Goal: Navigation & Orientation: Understand site structure

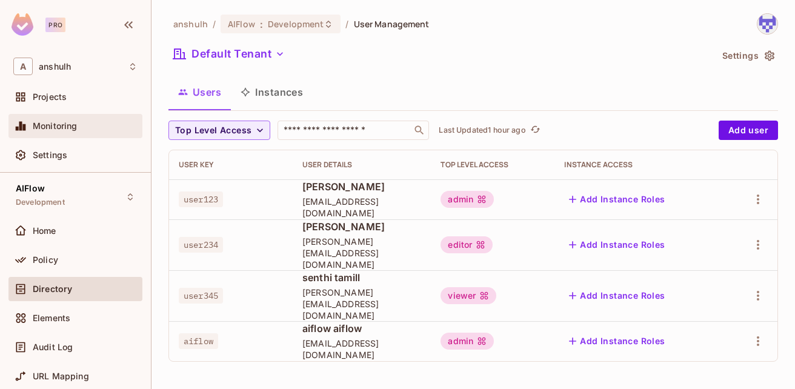
click at [18, 124] on icon at bounding box center [21, 126] width 12 height 12
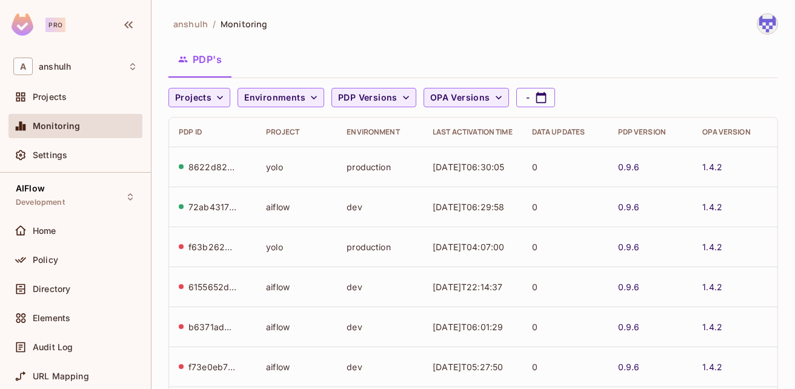
click at [265, 166] on td "yolo" at bounding box center [296, 167] width 81 height 40
click at [213, 164] on div "8622d820-20b4-4eba-9e7d-ae7f572aa00a" at bounding box center [212, 167] width 48 height 12
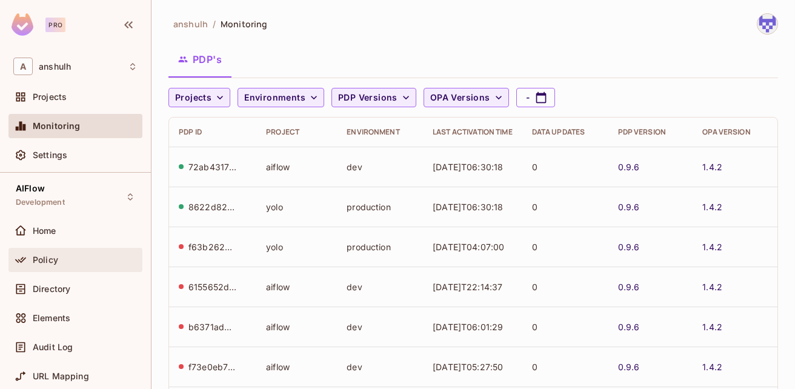
click at [66, 258] on div "Policy" at bounding box center [85, 260] width 105 height 10
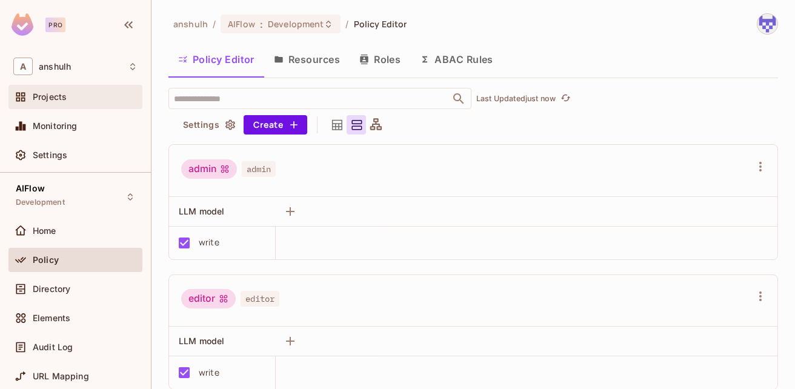
click at [67, 102] on span "Projects" at bounding box center [50, 97] width 34 height 10
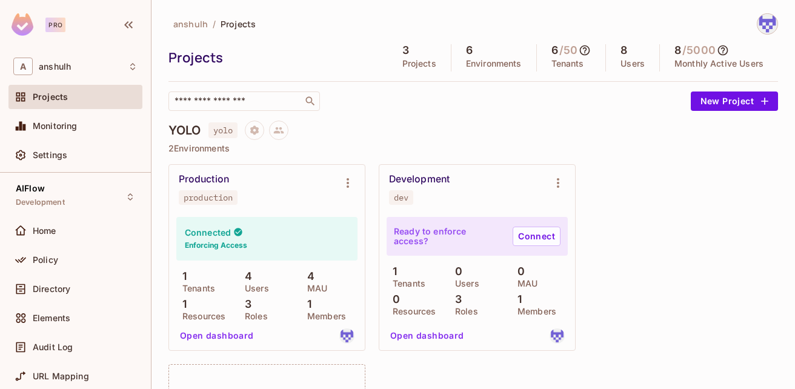
click at [757, 28] on img at bounding box center [767, 24] width 20 height 20
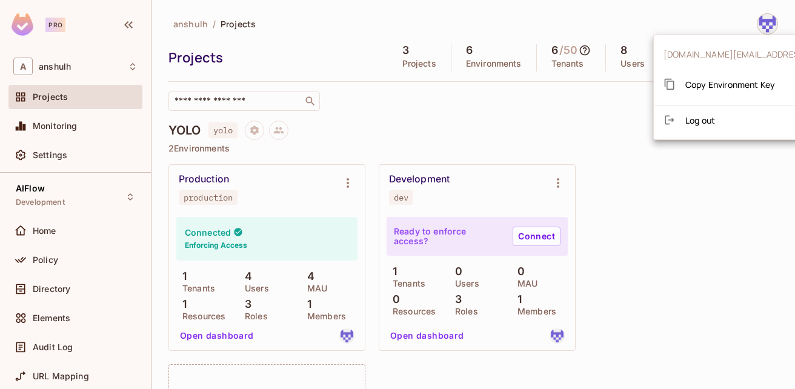
click at [662, 194] on div at bounding box center [397, 194] width 795 height 389
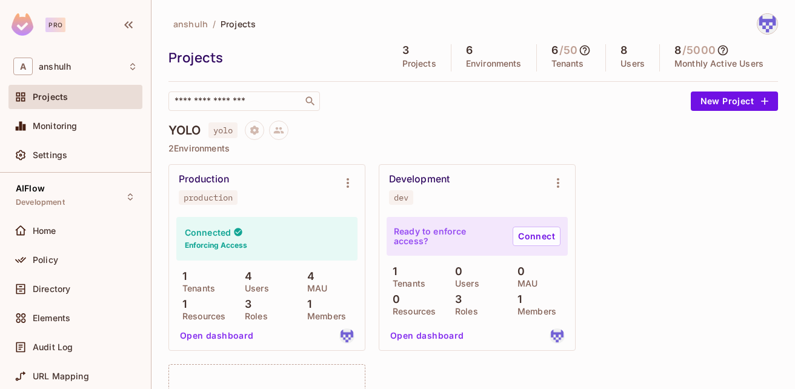
click at [579, 52] on icon at bounding box center [585, 50] width 12 height 12
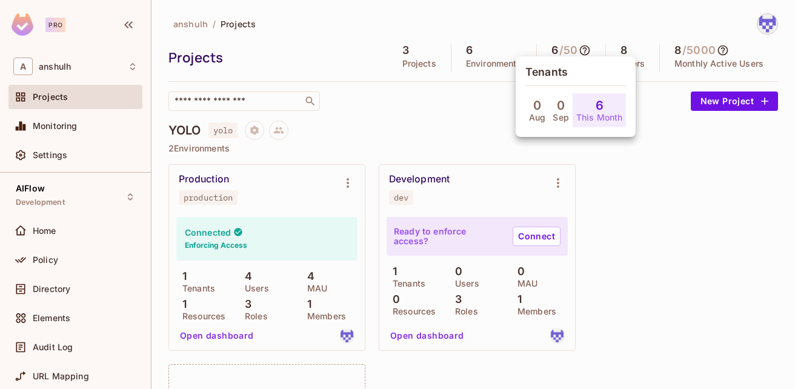
click at [717, 50] on div at bounding box center [397, 194] width 795 height 389
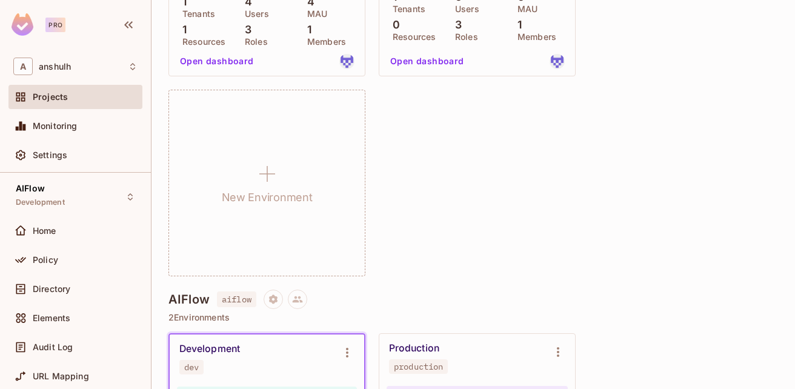
scroll to position [93, 0]
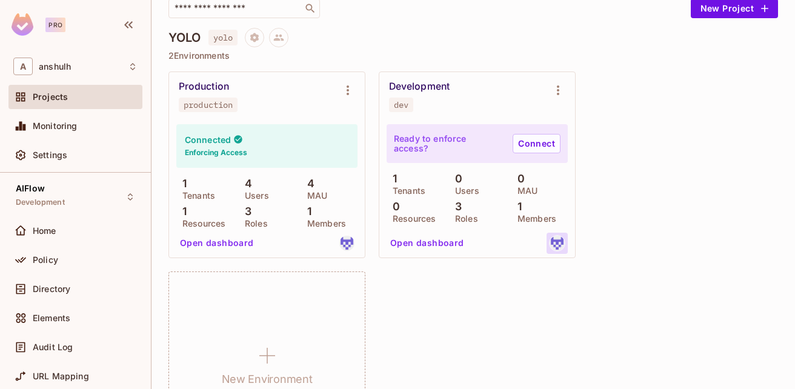
click at [560, 244] on img at bounding box center [557, 243] width 15 height 15
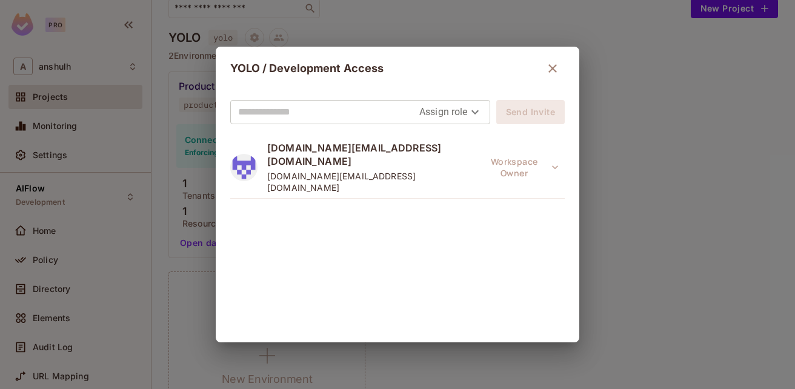
click at [550, 66] on icon "button" at bounding box center [552, 68] width 15 height 15
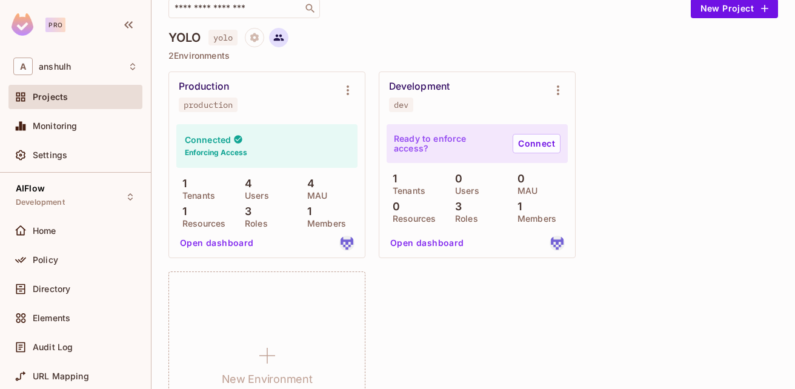
click at [284, 33] on icon at bounding box center [278, 37] width 11 height 11
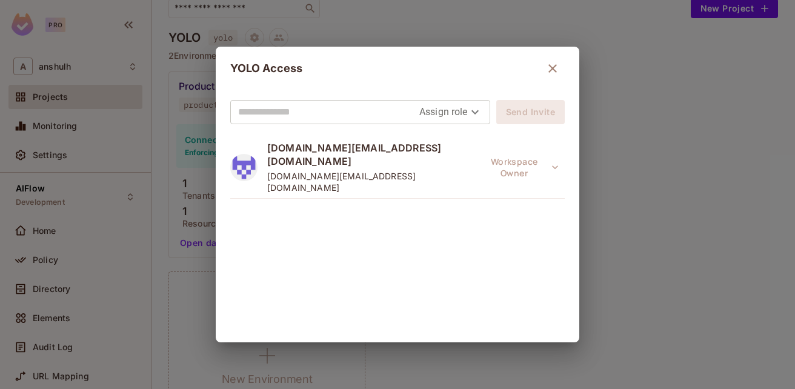
click at [545, 65] on icon "button" at bounding box center [552, 68] width 15 height 15
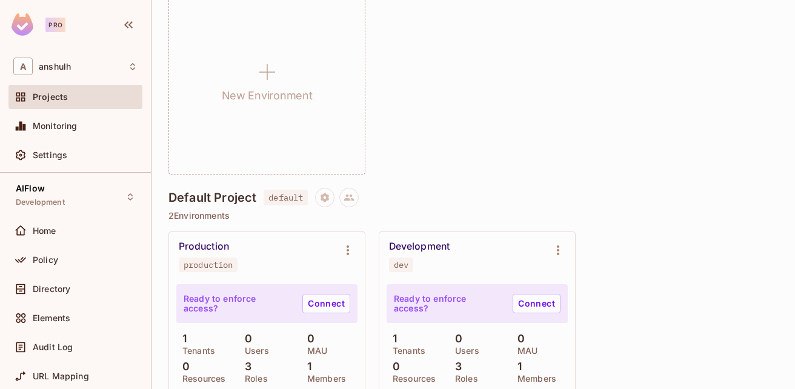
scroll to position [1062, 0]
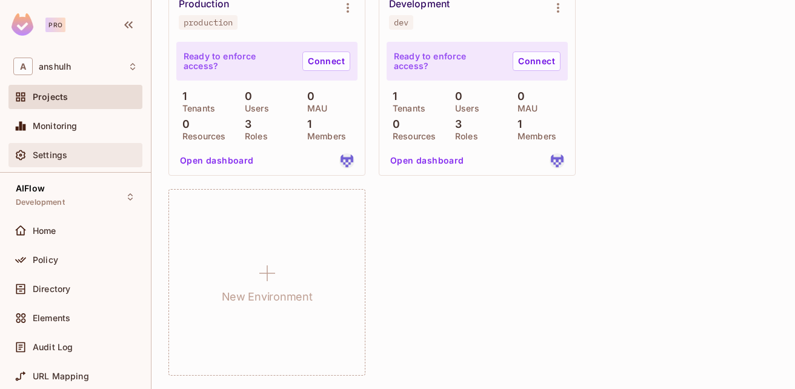
click at [43, 150] on span "Settings" at bounding box center [50, 155] width 35 height 10
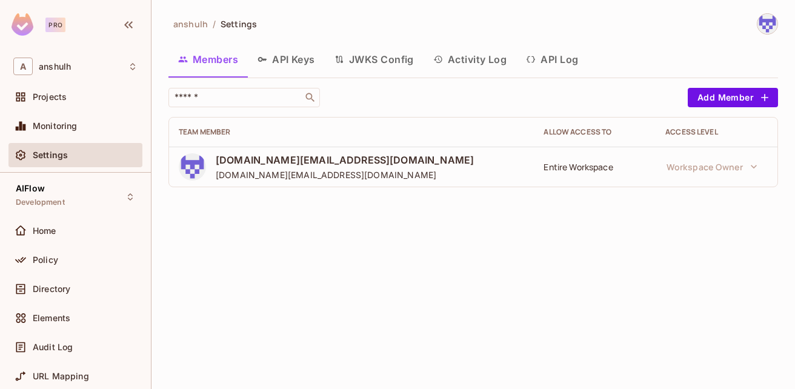
click at [483, 59] on button "Activity Log" at bounding box center [470, 59] width 93 height 30
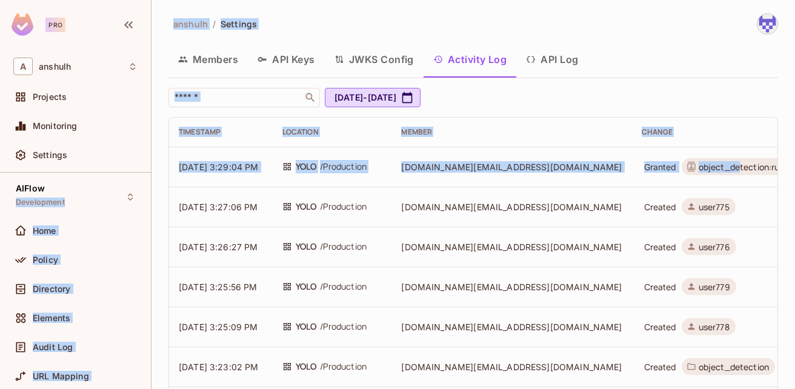
drag, startPoint x: 645, startPoint y: 170, endPoint x: 55, endPoint y: 178, distance: 590.2
click at [55, 178] on div "Pro A anshulh Projects Monitoring Settings AIFlow Development Home Policy Direc…" at bounding box center [397, 194] width 795 height 389
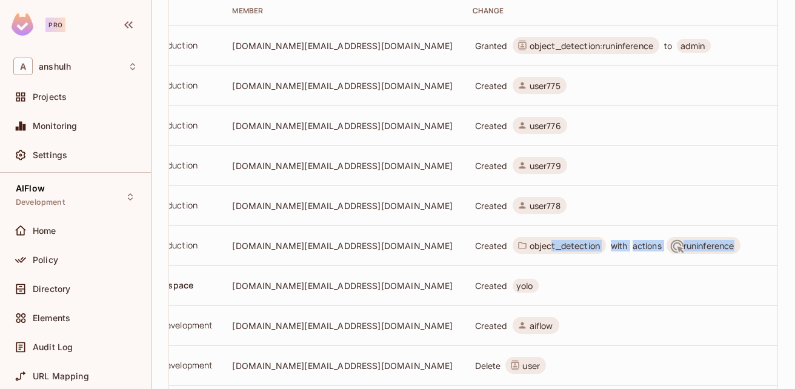
scroll to position [0, 204]
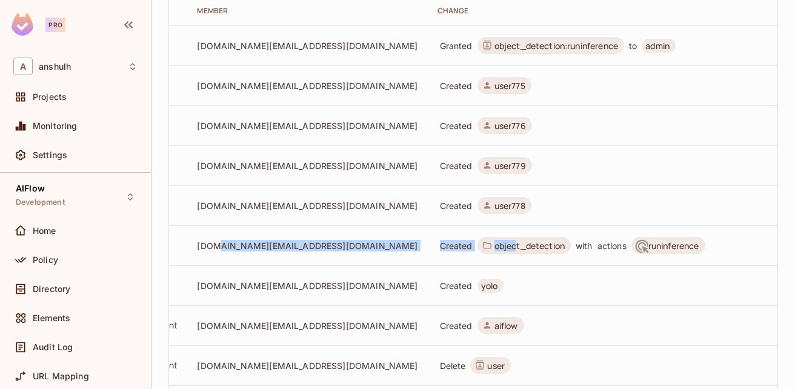
drag, startPoint x: 623, startPoint y: 245, endPoint x: 239, endPoint y: 241, distance: 384.2
click at [239, 241] on tr "[DATE] 3:23:02 PM YOLO / Production [DOMAIN_NAME][EMAIL_ADDRESS][DOMAIN_NAME] C…" at bounding box center [414, 245] width 899 height 40
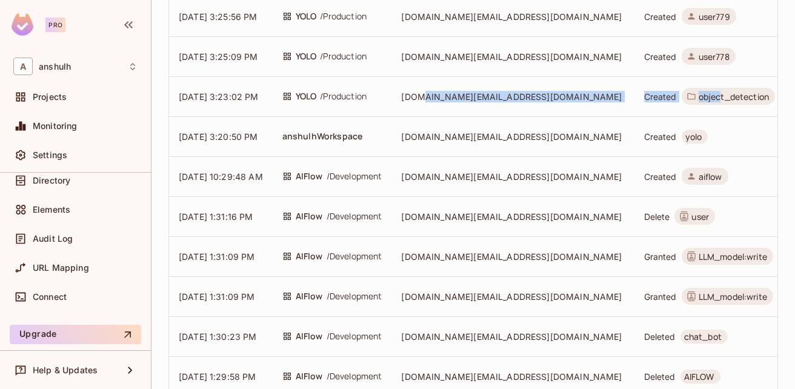
scroll to position [0, 0]
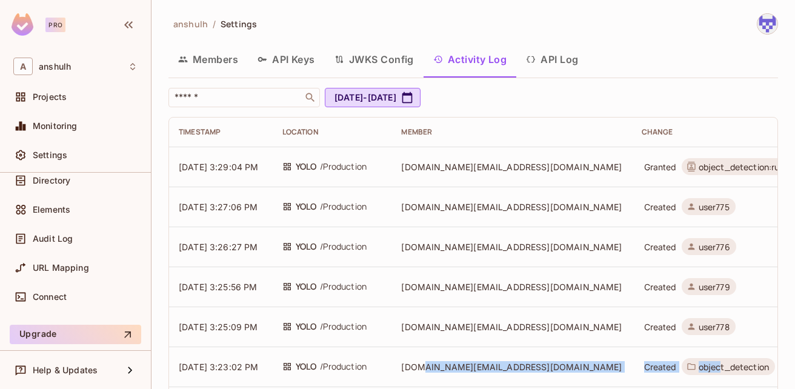
click at [391, 59] on button "JWKS Config" at bounding box center [374, 59] width 99 height 30
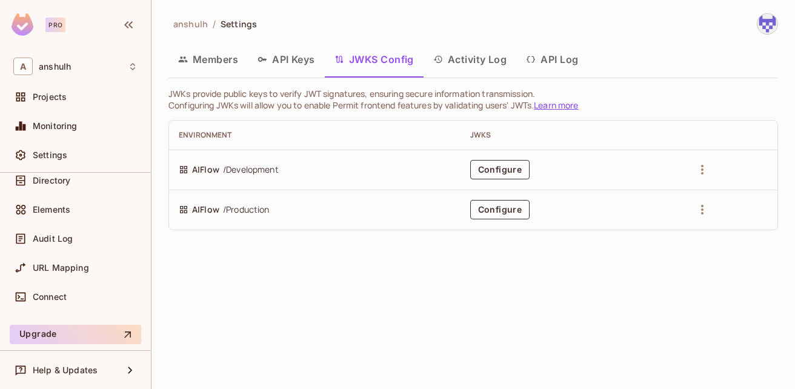
click at [301, 55] on button "API Keys" at bounding box center [286, 59] width 77 height 30
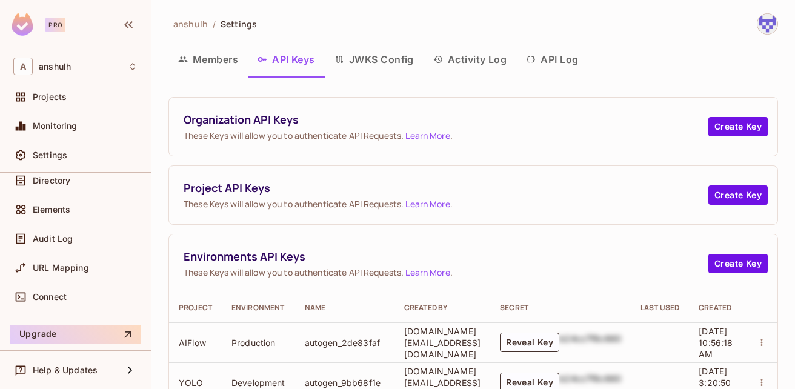
click at [208, 68] on button "Members" at bounding box center [207, 59] width 79 height 30
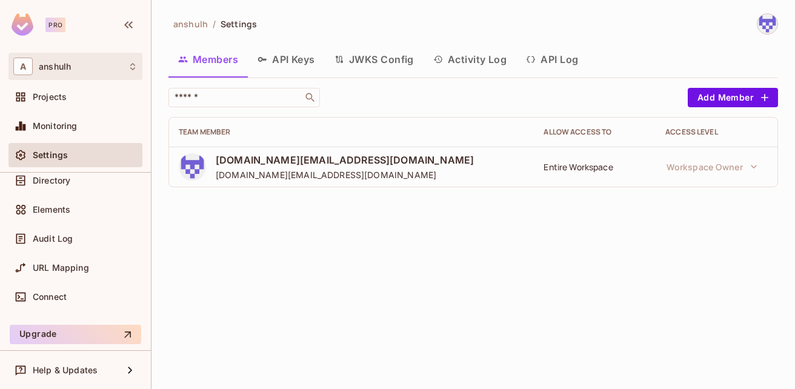
click at [56, 75] on div "A anshulh" at bounding box center [75, 67] width 124 height 18
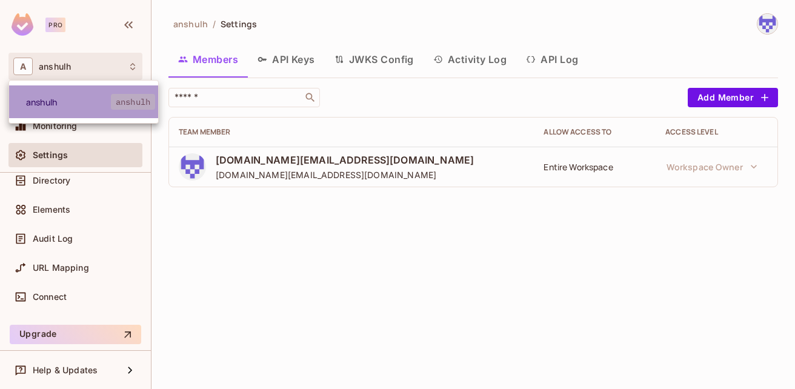
click at [81, 113] on li "[PERSON_NAME]" at bounding box center [83, 101] width 149 height 33
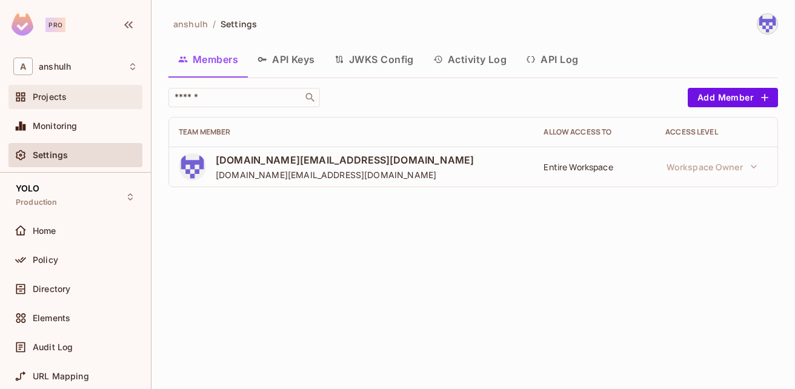
click at [61, 101] on span "Projects" at bounding box center [50, 97] width 34 height 10
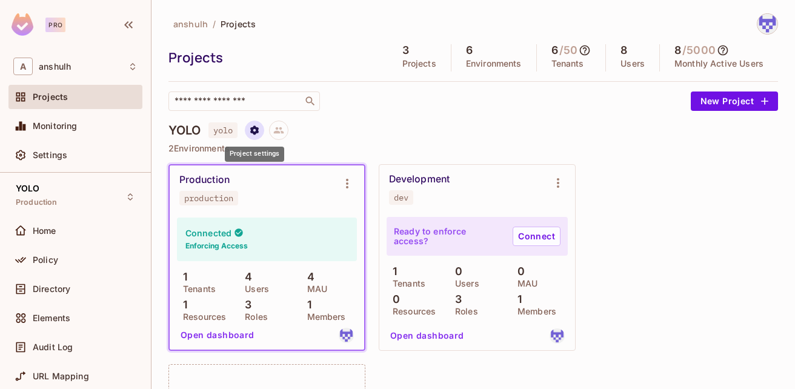
click at [250, 131] on icon "Project settings" at bounding box center [254, 130] width 11 height 11
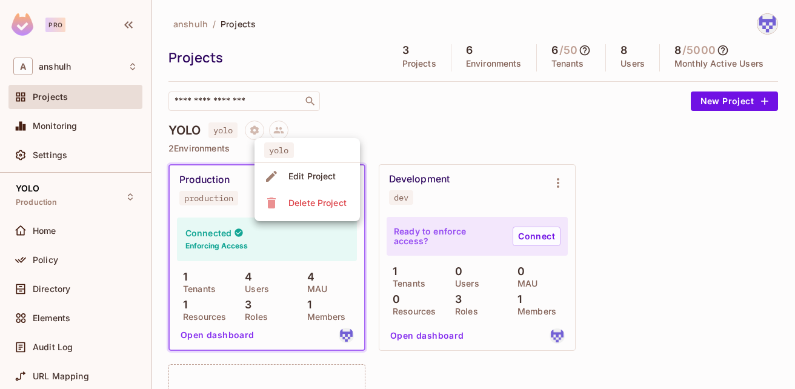
click at [342, 127] on div at bounding box center [397, 194] width 795 height 389
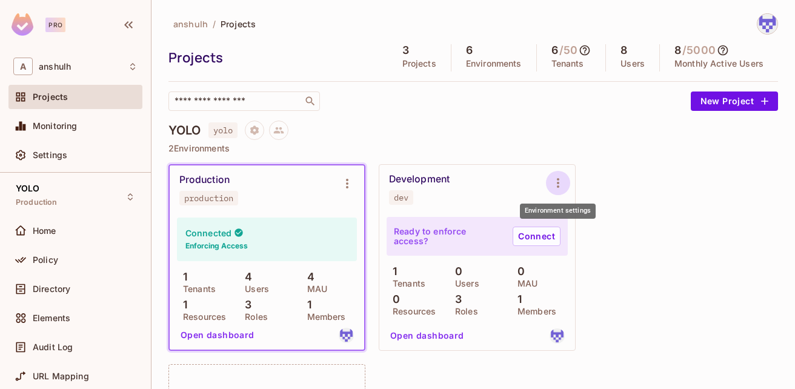
click at [561, 186] on icon "Environment settings" at bounding box center [558, 183] width 15 height 15
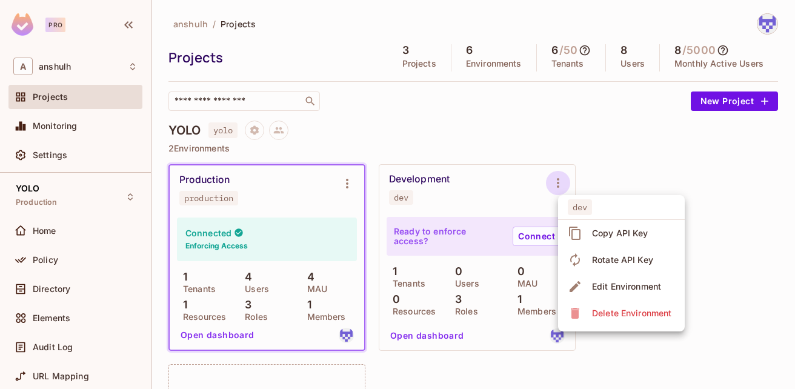
click at [513, 151] on div at bounding box center [397, 194] width 795 height 389
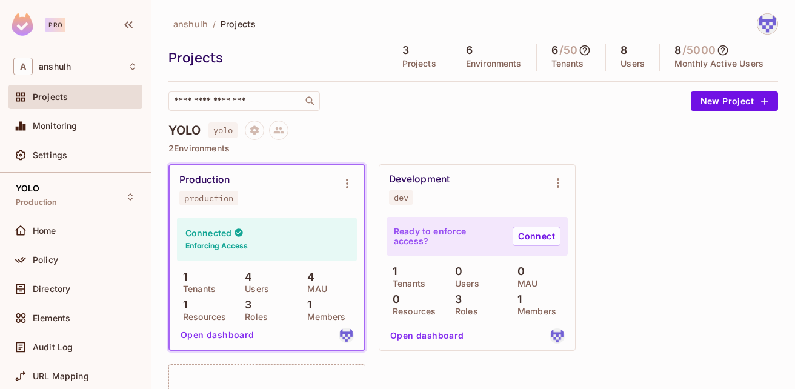
click at [722, 48] on icon at bounding box center [723, 50] width 12 height 12
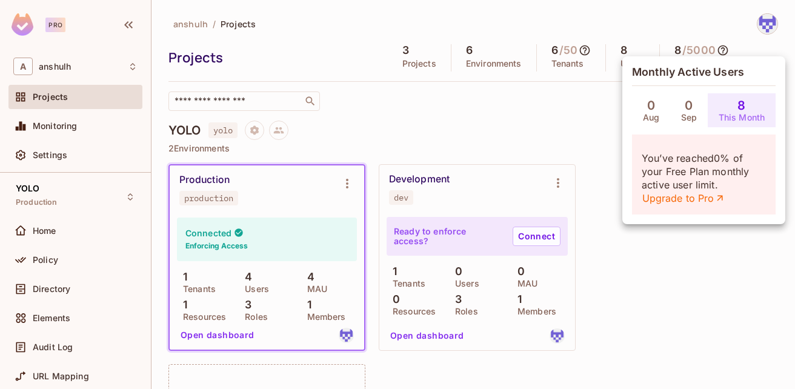
click at [542, 141] on div at bounding box center [397, 194] width 795 height 389
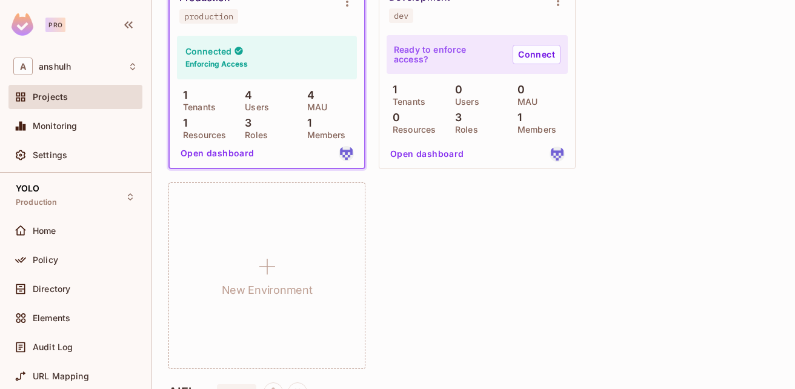
scroll to position [61, 0]
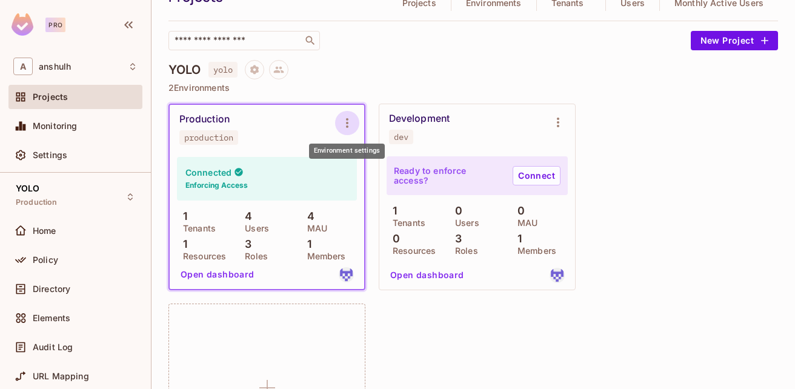
click at [355, 125] on button "Environment settings" at bounding box center [347, 123] width 24 height 24
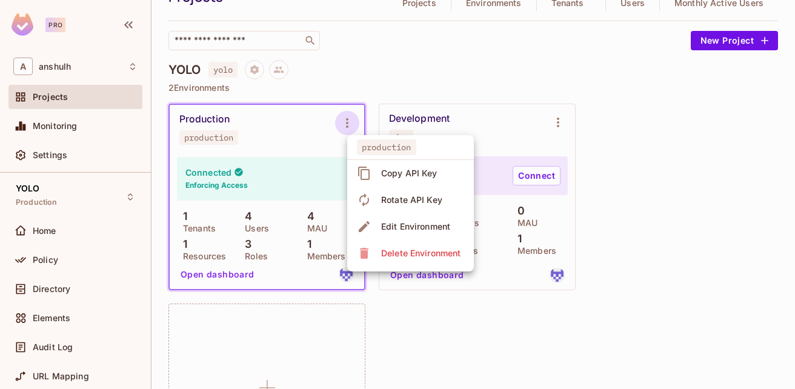
click at [390, 79] on div at bounding box center [397, 194] width 795 height 389
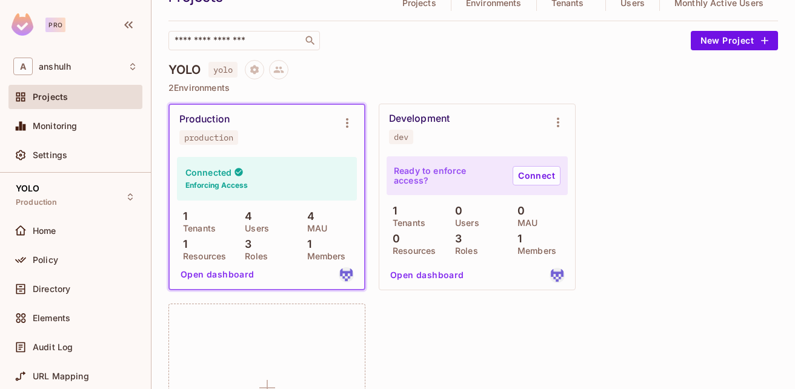
scroll to position [0, 0]
